Goal: Task Accomplishment & Management: Manage account settings

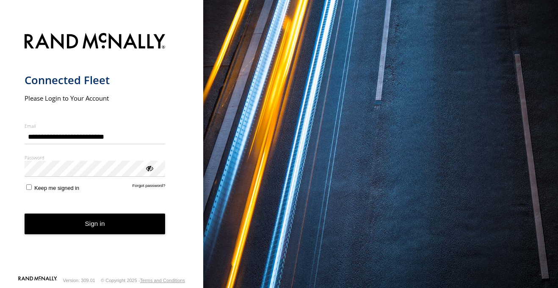
type input "**********"
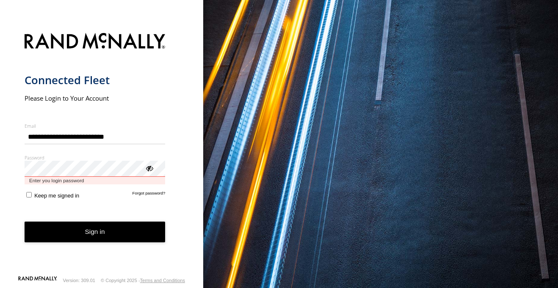
click at [25, 222] on button "Sign in" at bounding box center [95, 232] width 141 height 21
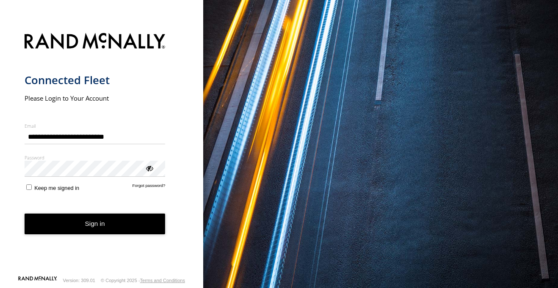
type input "**********"
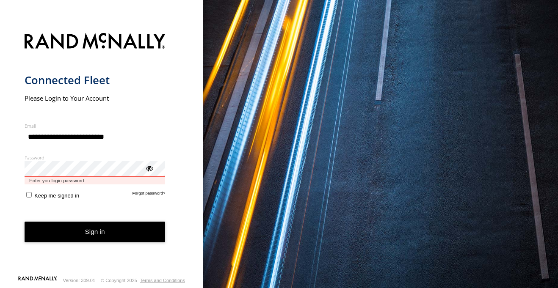
click at [25, 222] on button "Sign in" at bounding box center [95, 232] width 141 height 21
